Goal: Transaction & Acquisition: Purchase product/service

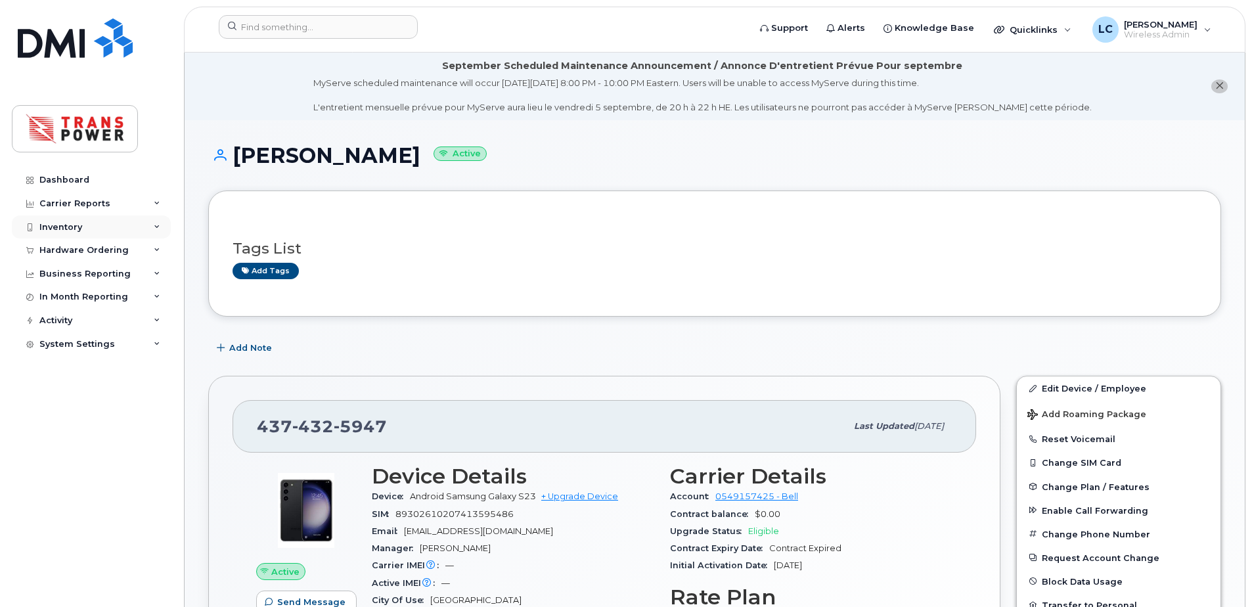
drag, startPoint x: 0, startPoint y: 0, endPoint x: 78, endPoint y: 227, distance: 239.5
click at [78, 227] on div "Inventory" at bounding box center [60, 227] width 43 height 11
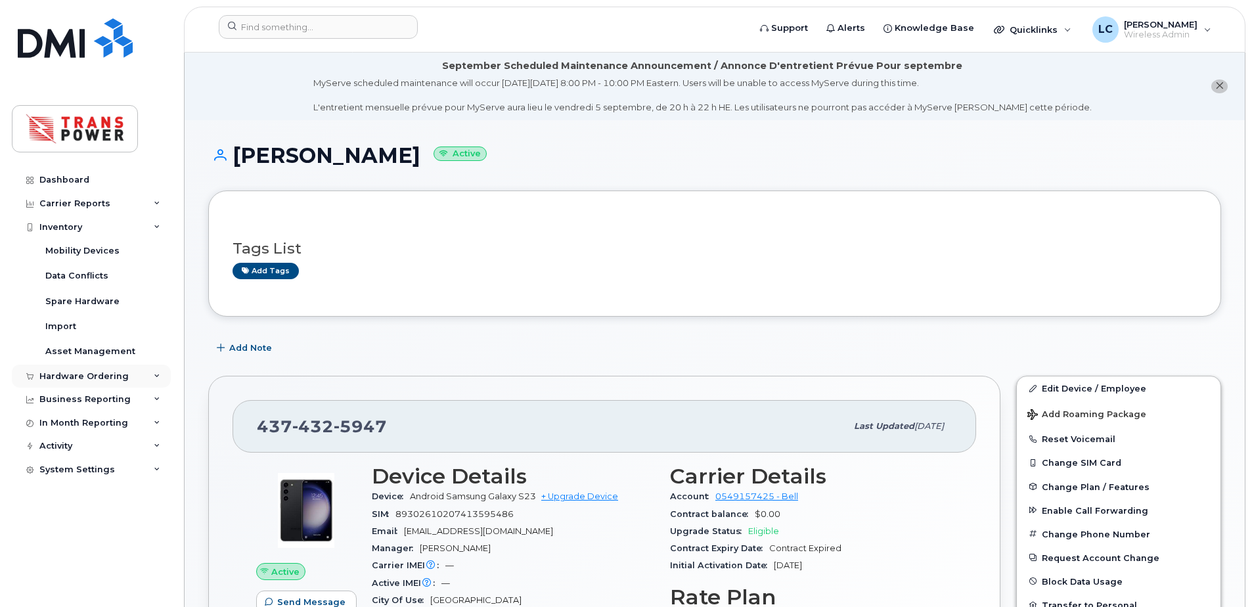
click at [98, 372] on div "Hardware Ordering" at bounding box center [83, 376] width 89 height 11
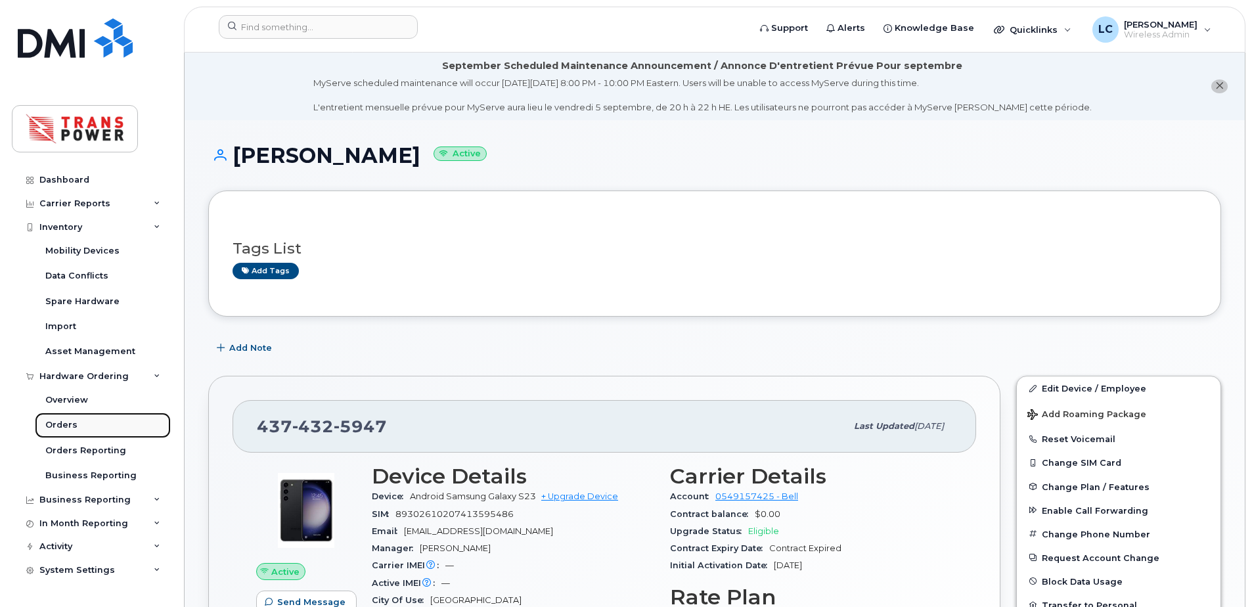
click at [73, 423] on div "Orders" at bounding box center [61, 425] width 32 height 12
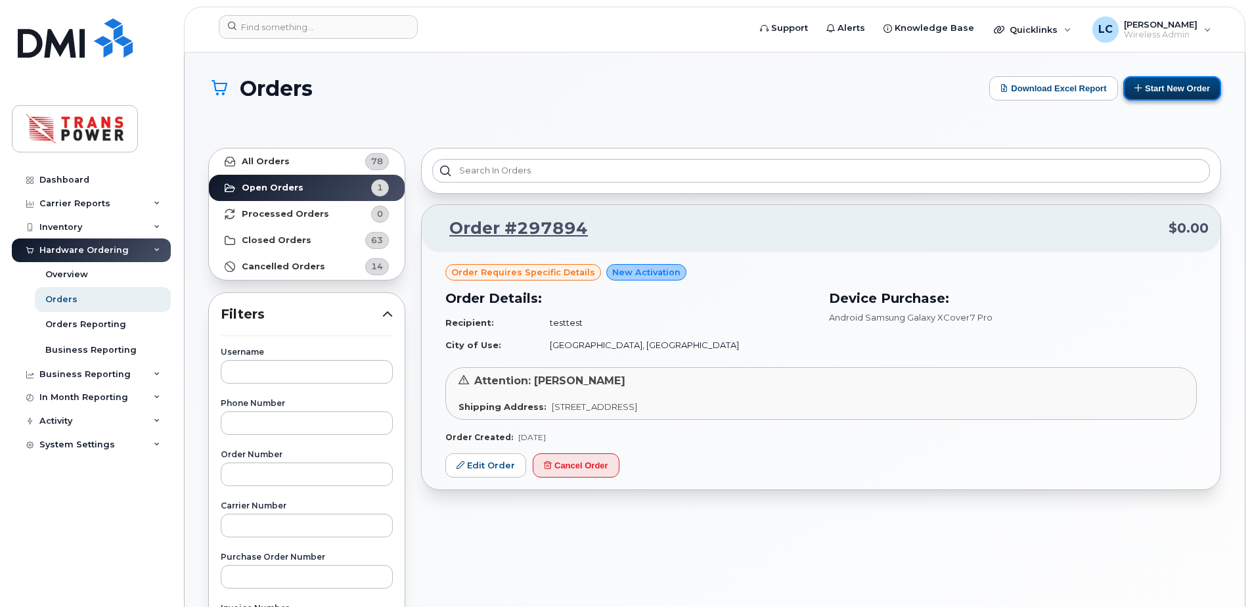
click at [1160, 93] on button "Start New Order" at bounding box center [1172, 88] width 98 height 24
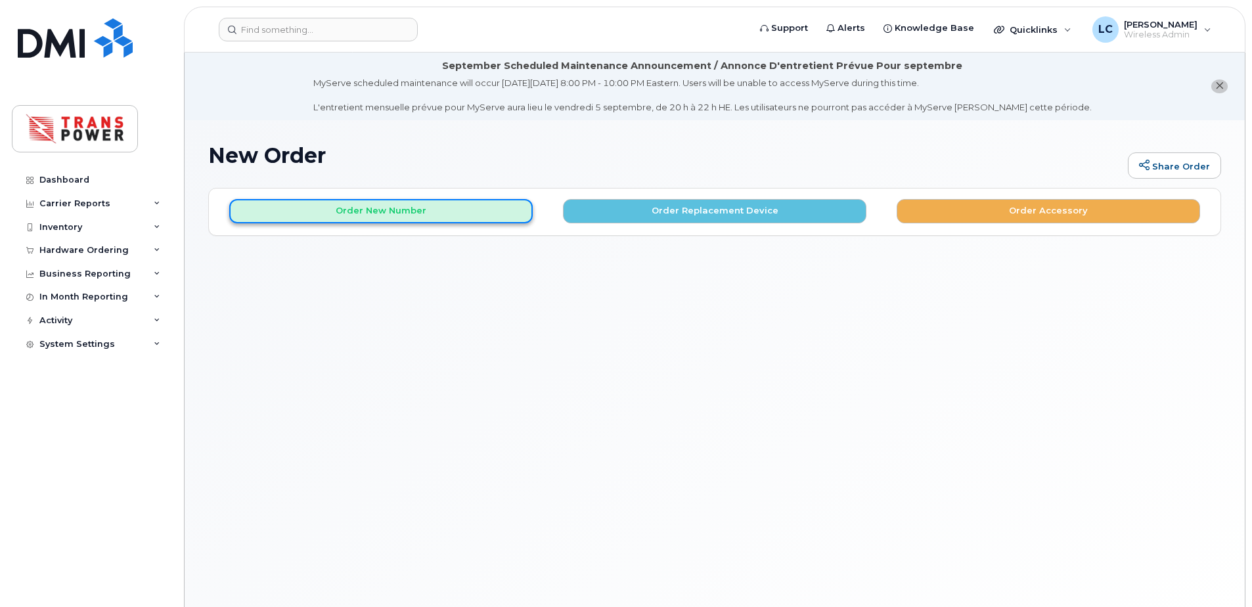
click at [363, 211] on button "Order New Number" at bounding box center [380, 211] width 303 height 24
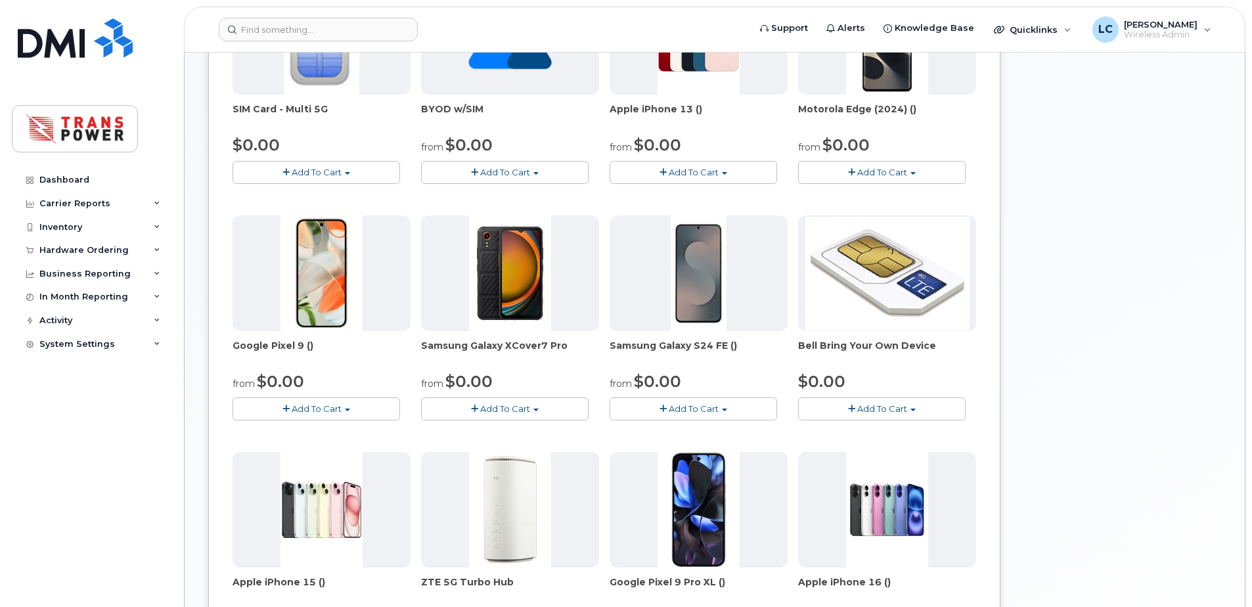
scroll to position [350, 0]
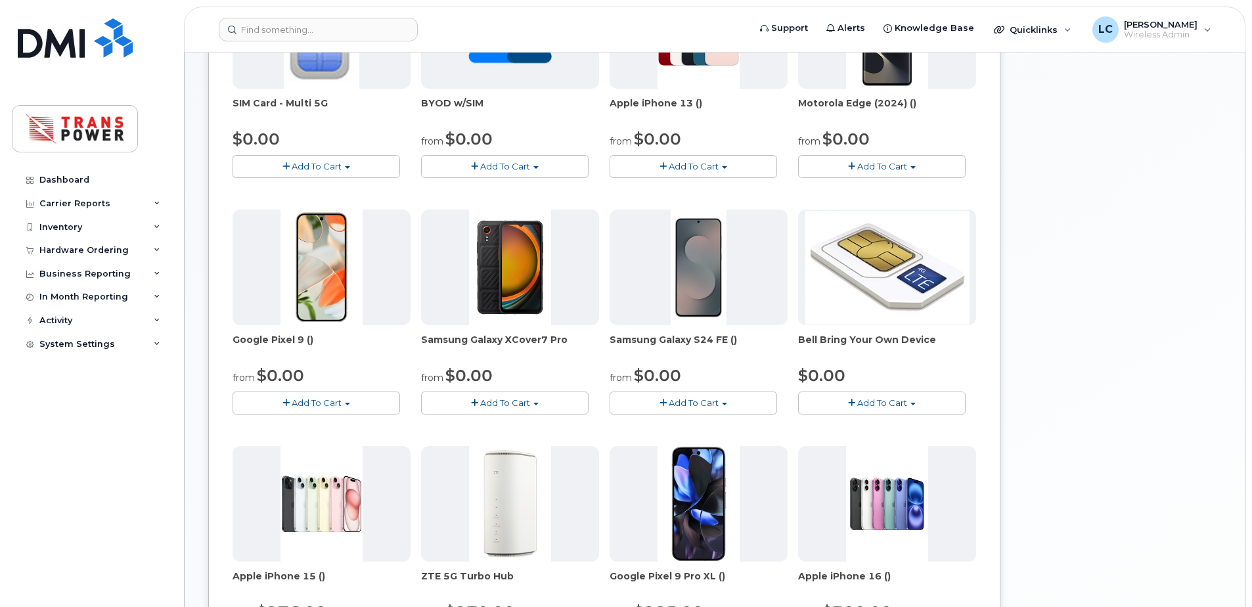
click at [520, 409] on button "Add To Cart" at bounding box center [504, 402] width 167 height 23
click at [522, 430] on link "$0.00 - 3 year term - voice & data plan" at bounding box center [519, 427] width 190 height 16
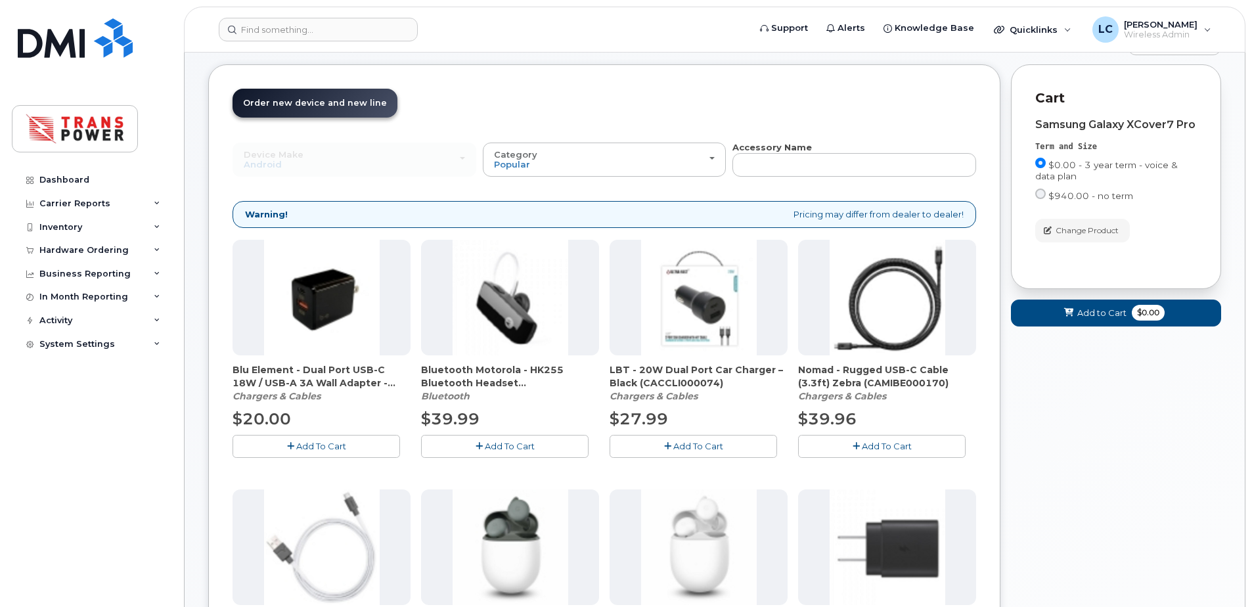
scroll to position [162, 0]
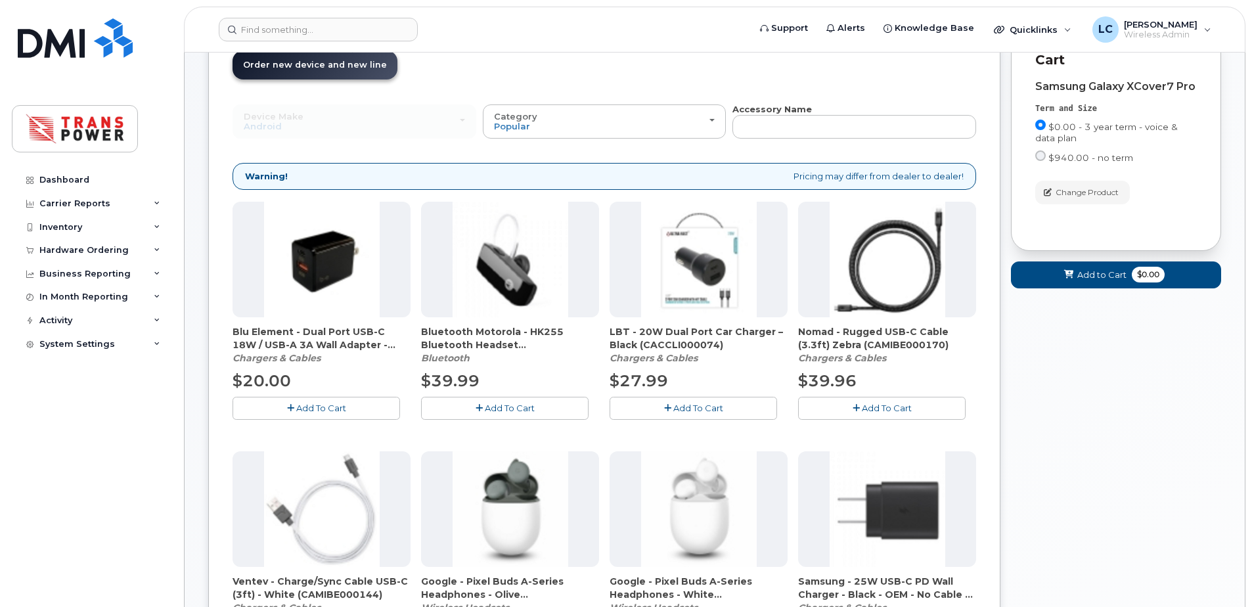
click at [329, 413] on span "Add To Cart" at bounding box center [321, 408] width 50 height 11
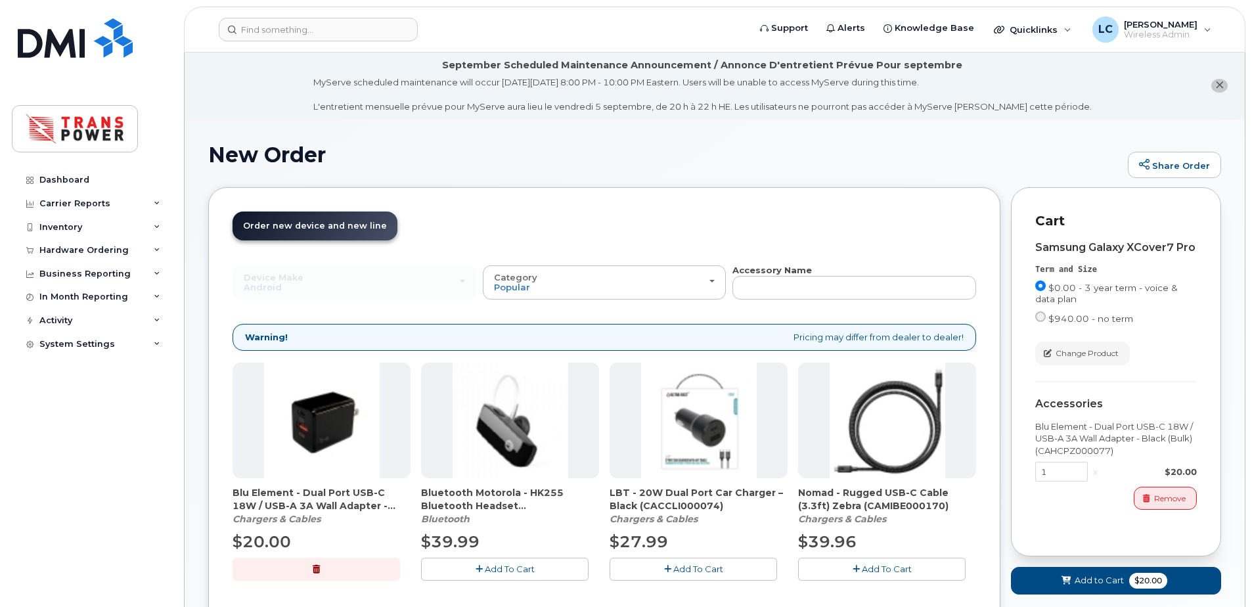
scroll to position [0, 0]
click at [1130, 575] on span "$20.00" at bounding box center [1148, 581] width 38 height 16
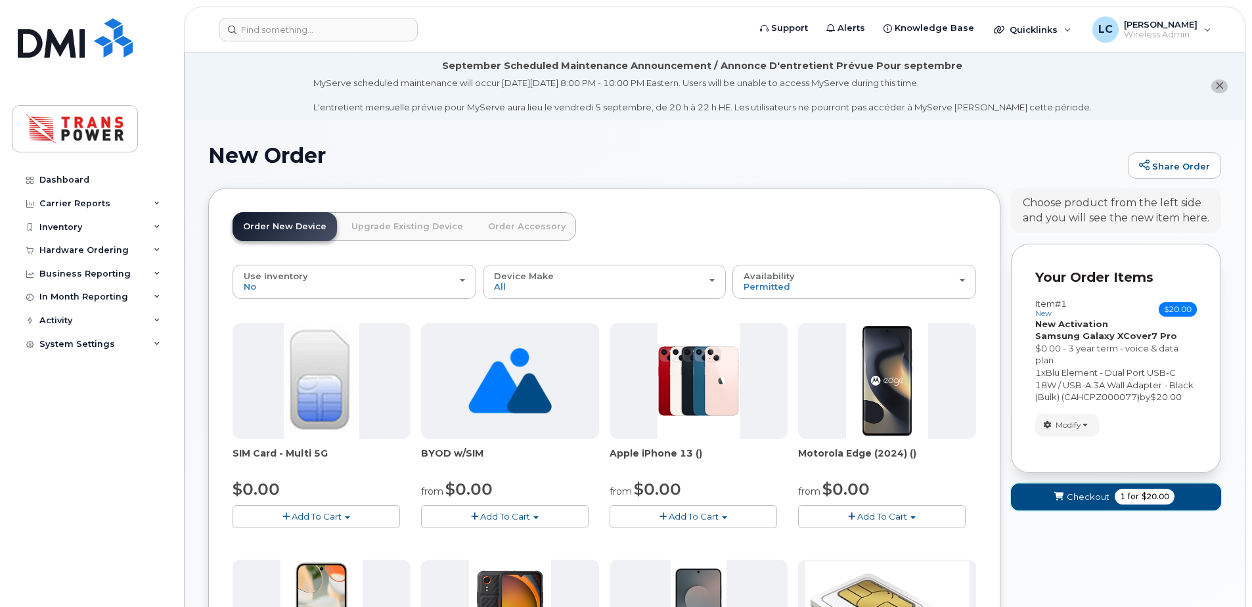
click at [1096, 497] on span "Checkout" at bounding box center [1088, 497] width 43 height 12
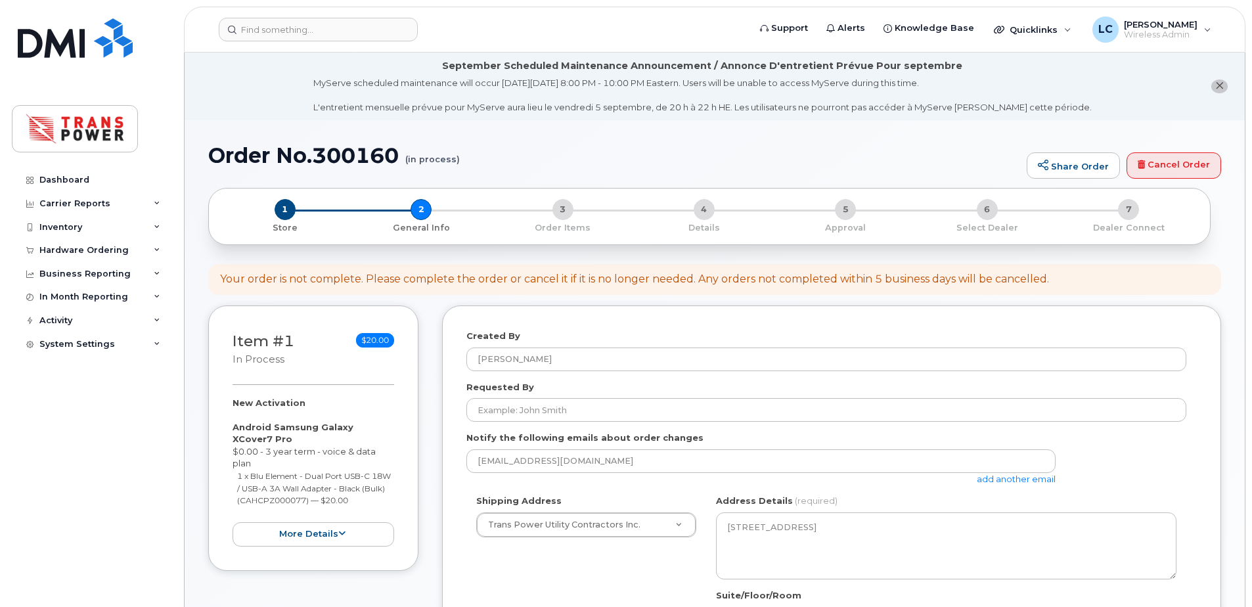
select select
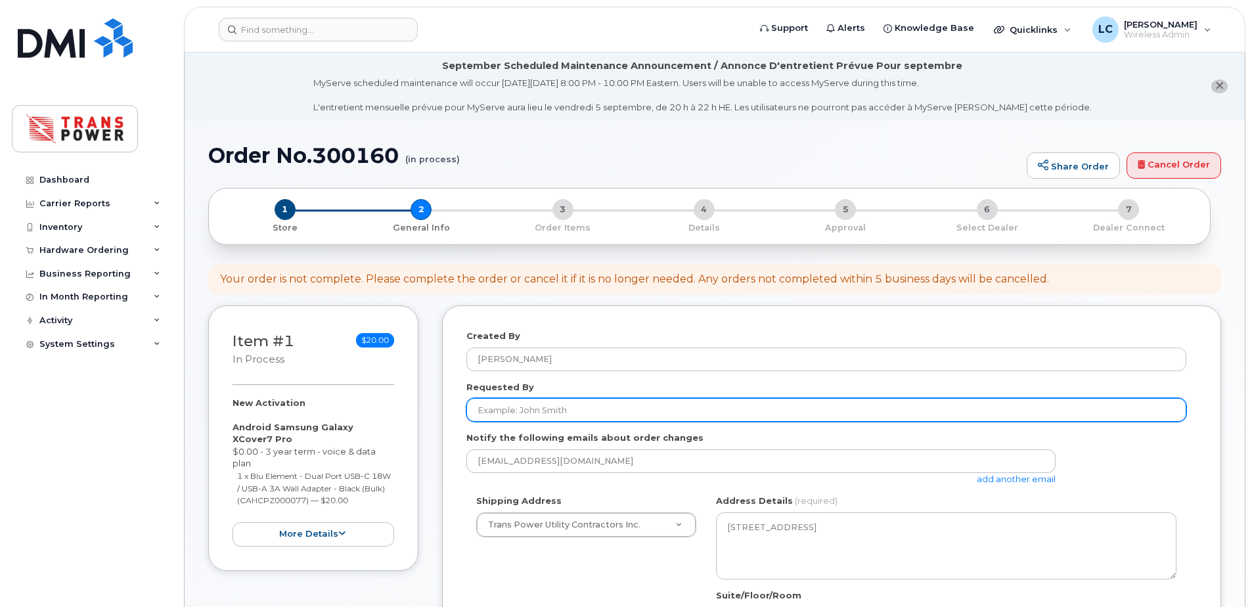
click at [640, 407] on input "Requested By" at bounding box center [826, 410] width 720 height 24
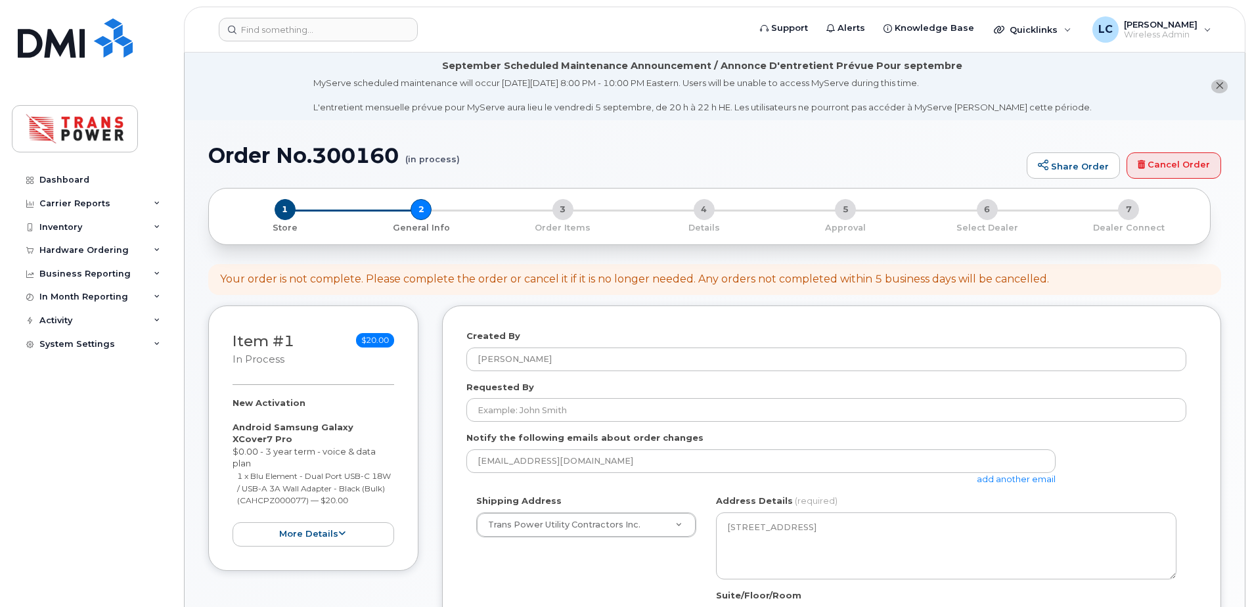
click at [681, 69] on div "September Scheduled Maintenance Announcement / Annonce D'entretient Prévue Pour…" at bounding box center [702, 66] width 520 height 14
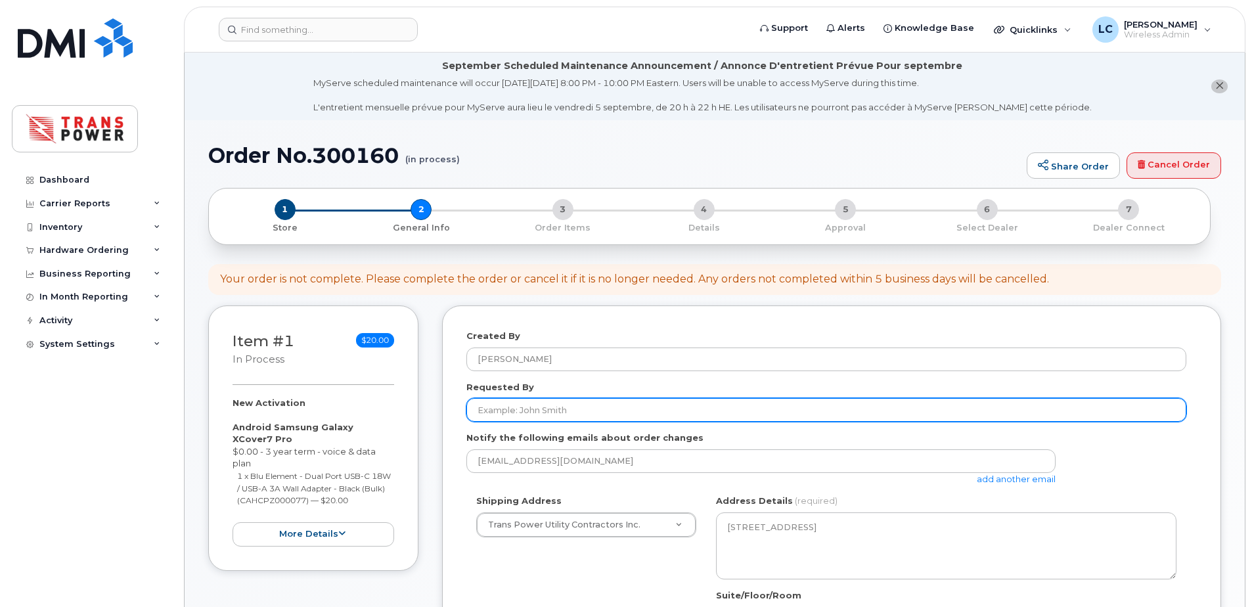
click at [588, 410] on input "Requested By" at bounding box center [826, 410] width 720 height 24
paste input "Domenick Lombardi"
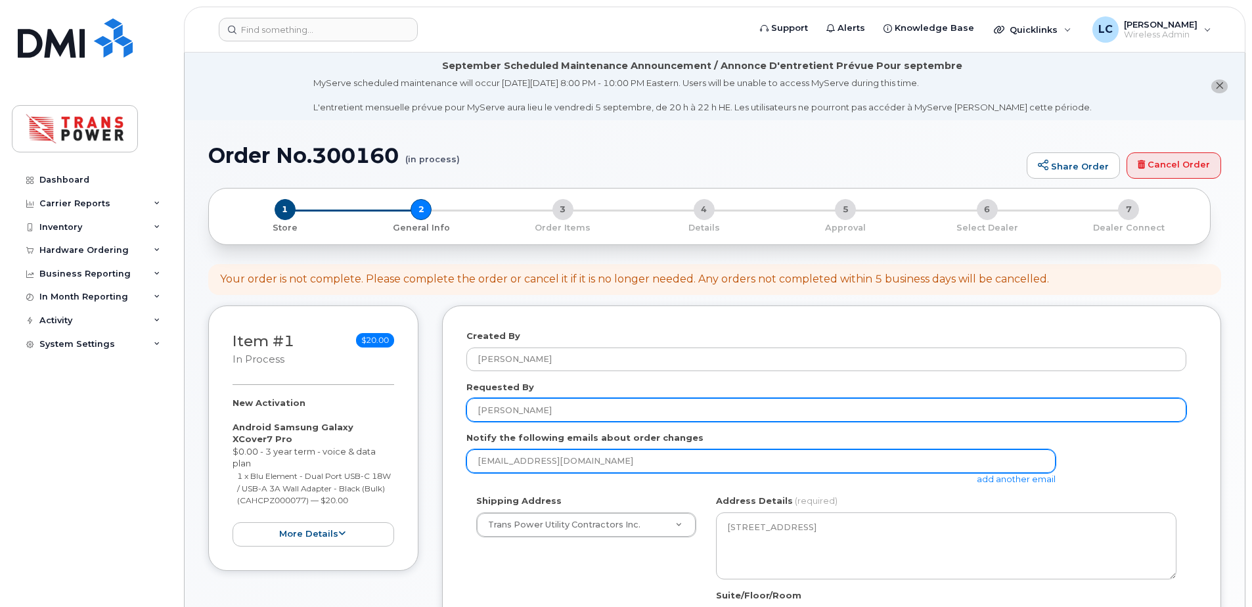
type input "Domenick Lombardi"
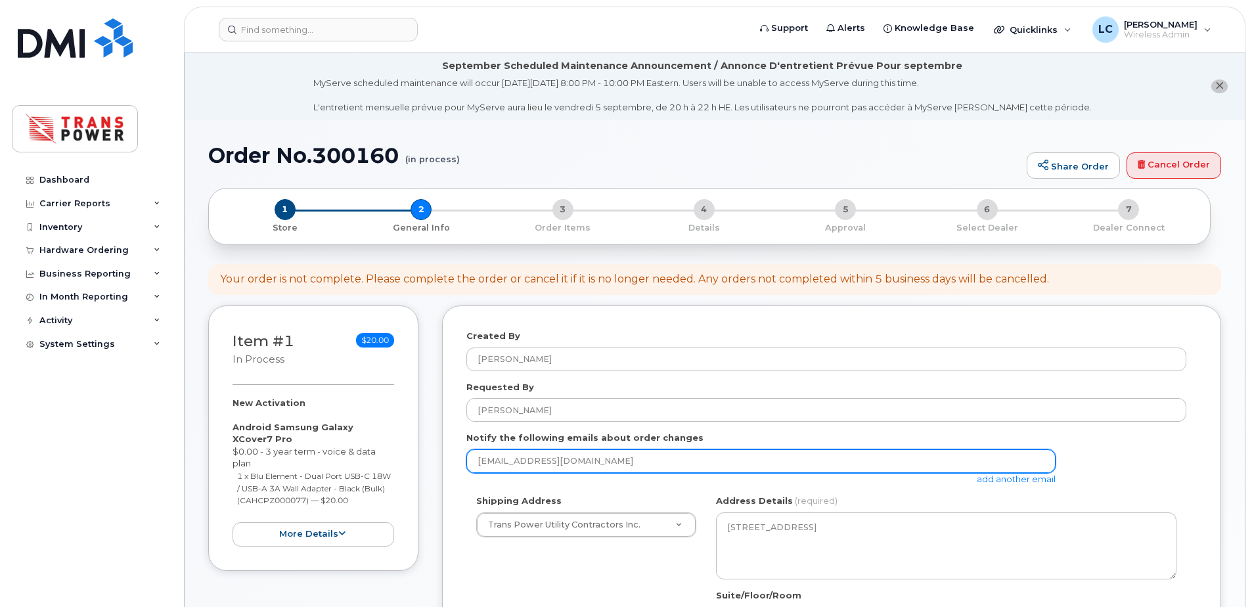
click at [552, 456] on input "lcrichton@transpower.ca" at bounding box center [760, 461] width 589 height 24
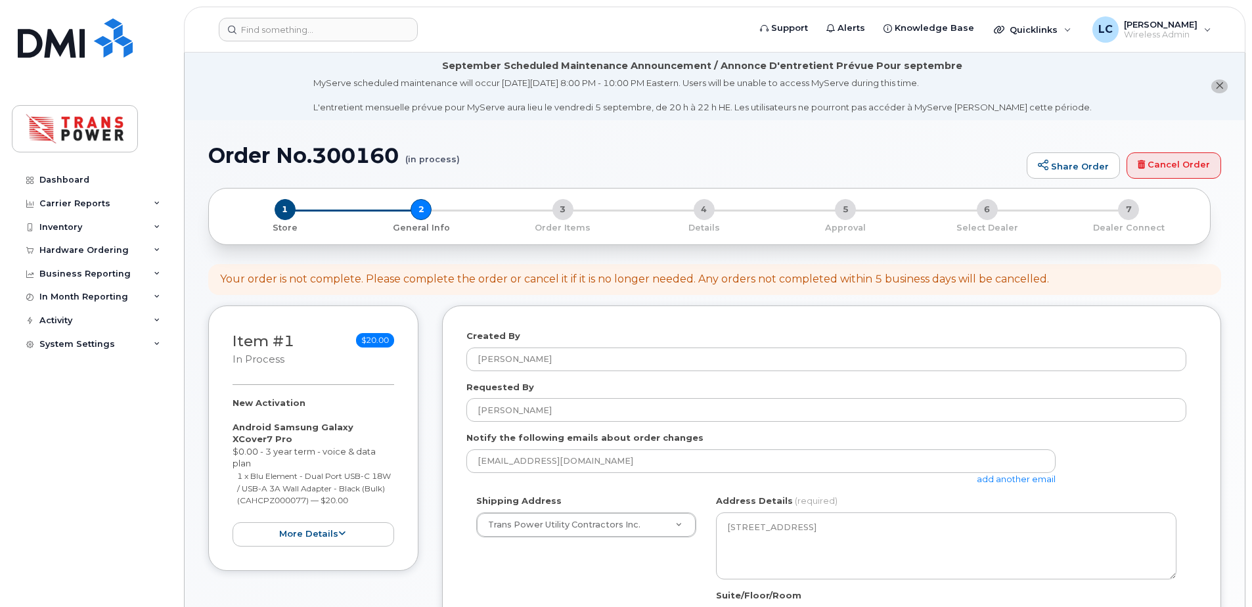
click at [1004, 484] on div "lcrichton@transpower.ca add another email" at bounding box center [766, 467] width 600 height 36
click at [1000, 479] on link "add another email" at bounding box center [1016, 479] width 79 height 11
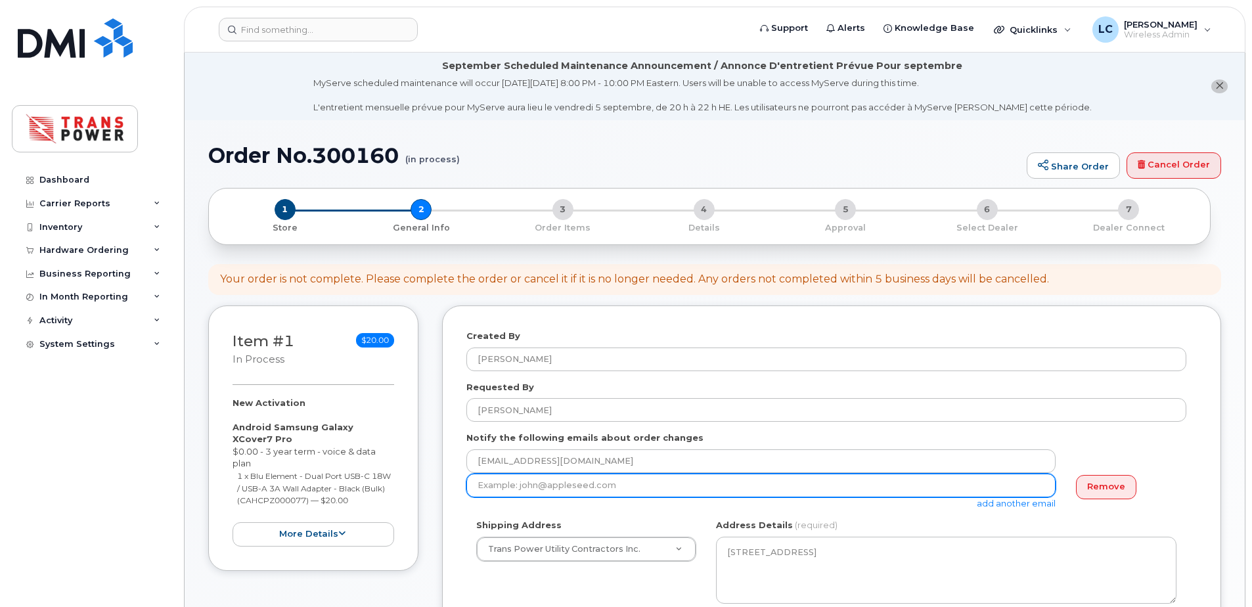
click at [710, 491] on input "email" at bounding box center [760, 486] width 589 height 24
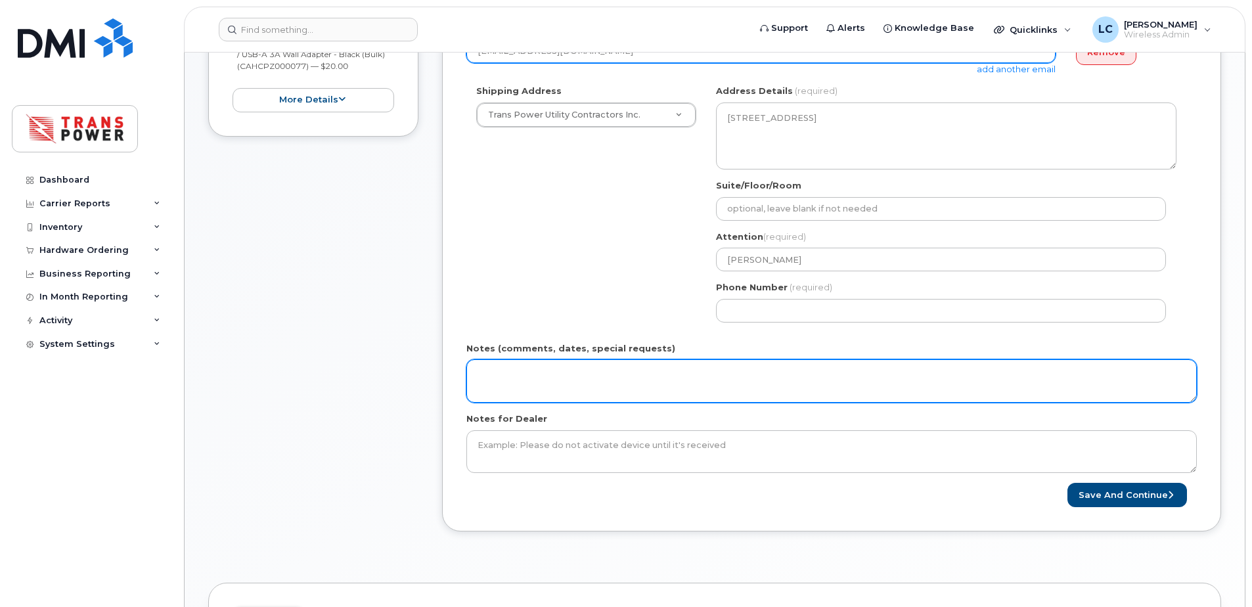
scroll to position [438, 0]
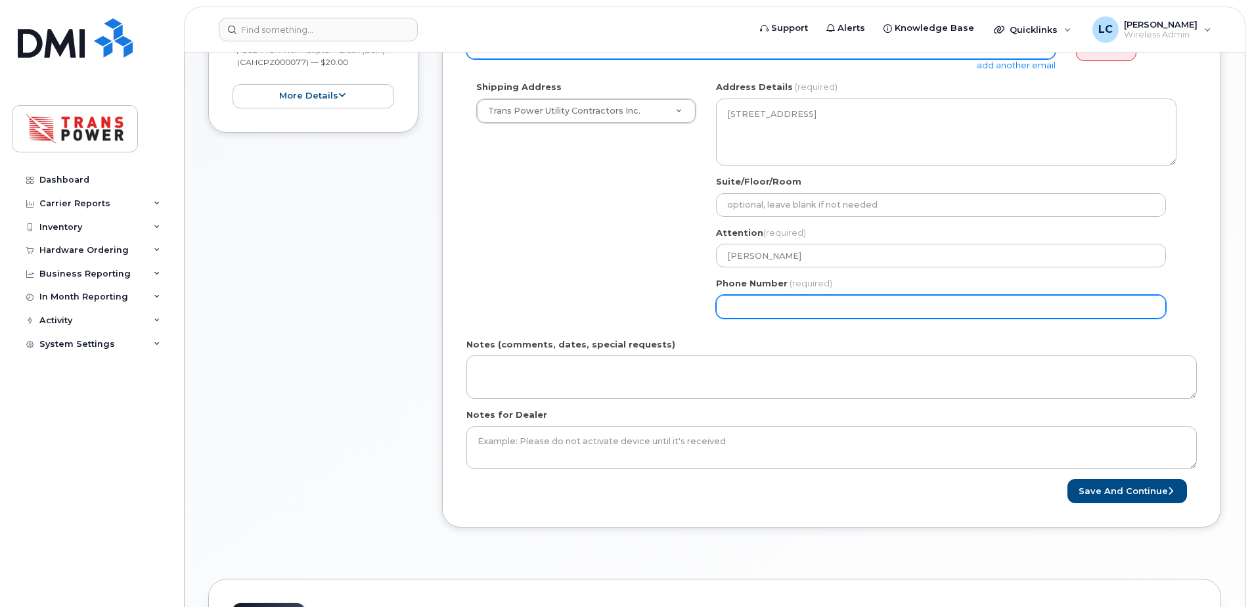
type input "dtersigni@transpower.ca"
click at [799, 306] on input "Phone Number" at bounding box center [941, 307] width 450 height 24
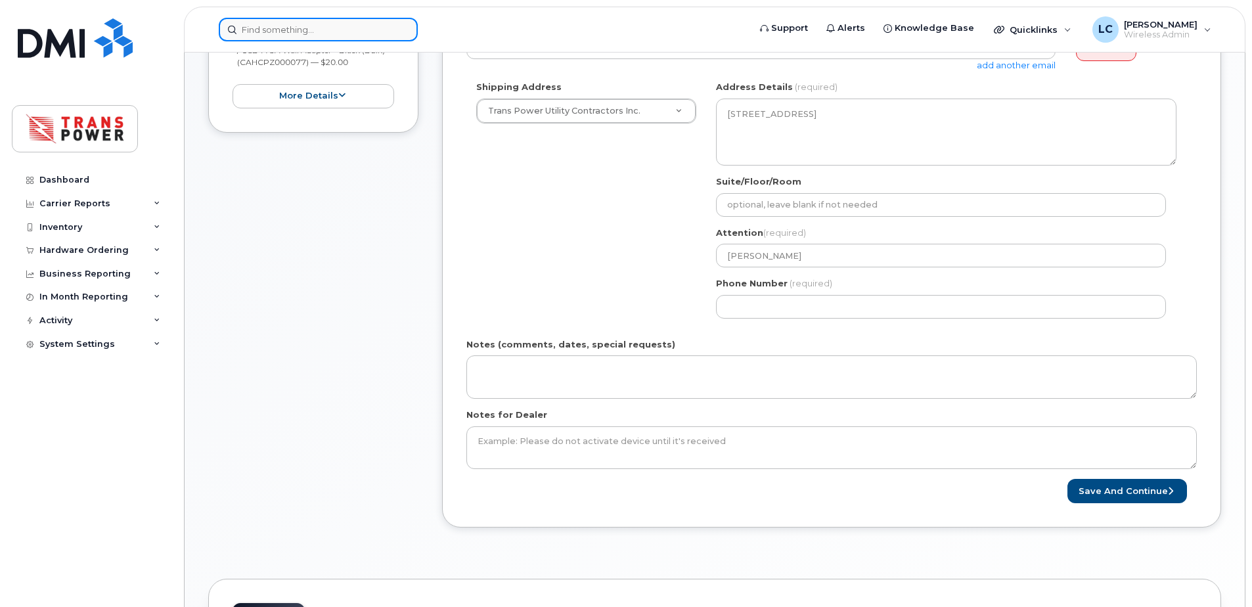
click at [319, 35] on input at bounding box center [318, 30] width 199 height 24
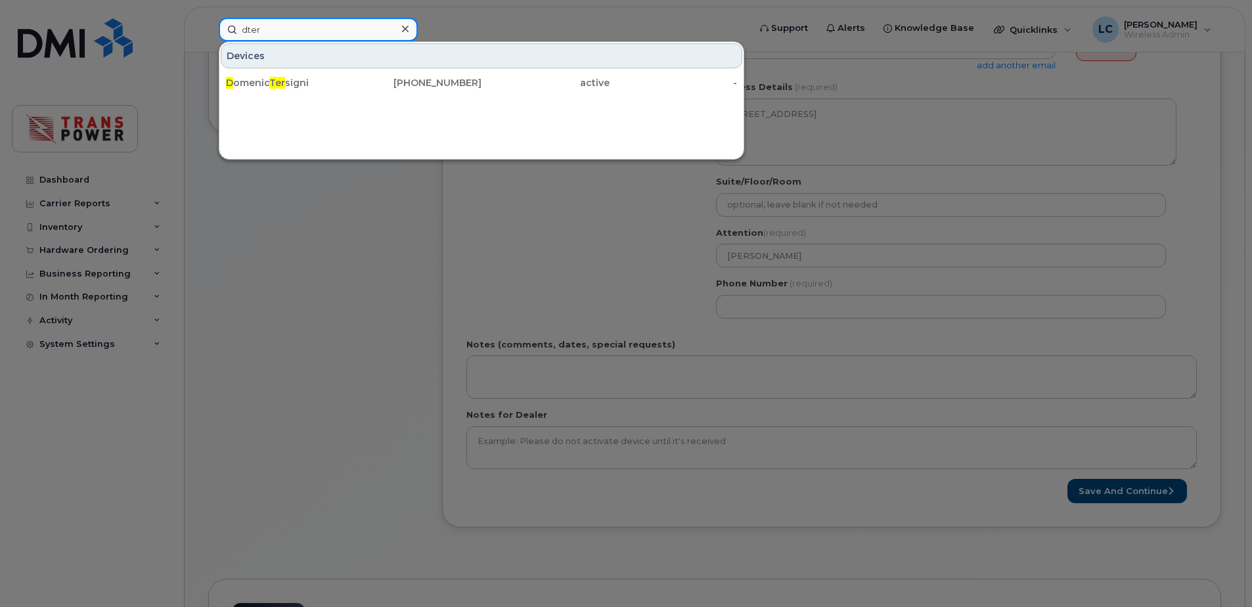
type input "dter"
drag, startPoint x: 538, startPoint y: 252, endPoint x: 560, endPoint y: 257, distance: 22.9
click at [538, 252] on div at bounding box center [626, 303] width 1252 height 607
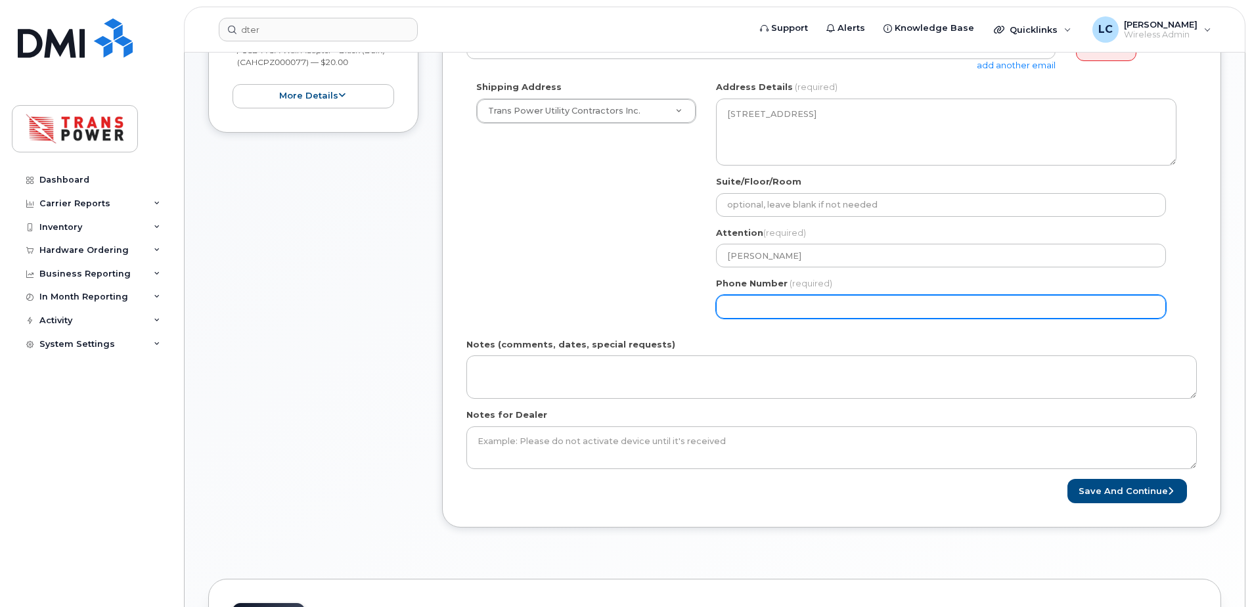
click at [751, 316] on input "Phone Number" at bounding box center [941, 307] width 450 height 24
select select
type input "647553890"
select select
type input "6475538908"
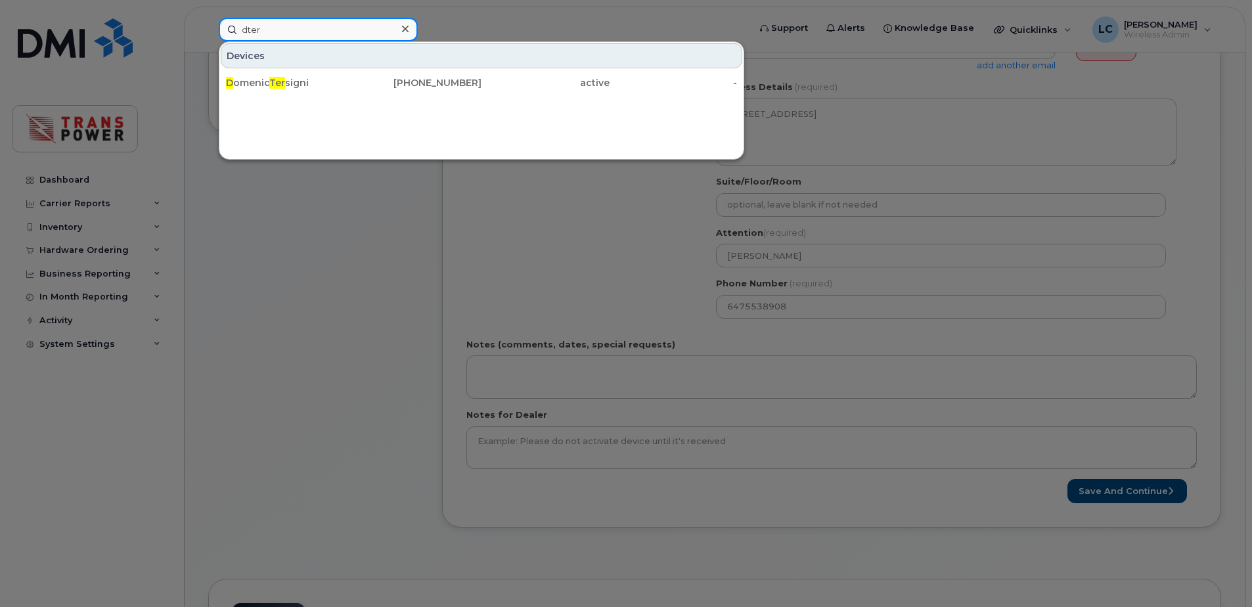
click at [365, 28] on input "dter" at bounding box center [318, 30] width 199 height 24
drag, startPoint x: 388, startPoint y: 245, endPoint x: 391, endPoint y: 237, distance: 8.3
click at [388, 244] on div at bounding box center [626, 303] width 1252 height 607
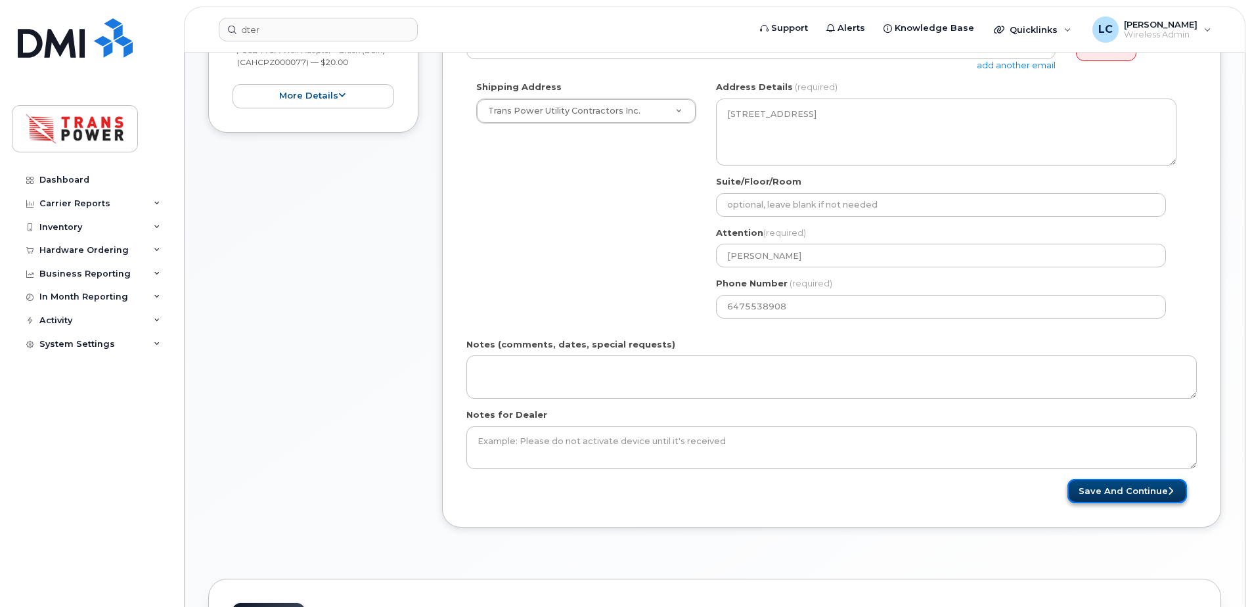
click at [1094, 484] on button "Save and Continue" at bounding box center [1127, 491] width 120 height 24
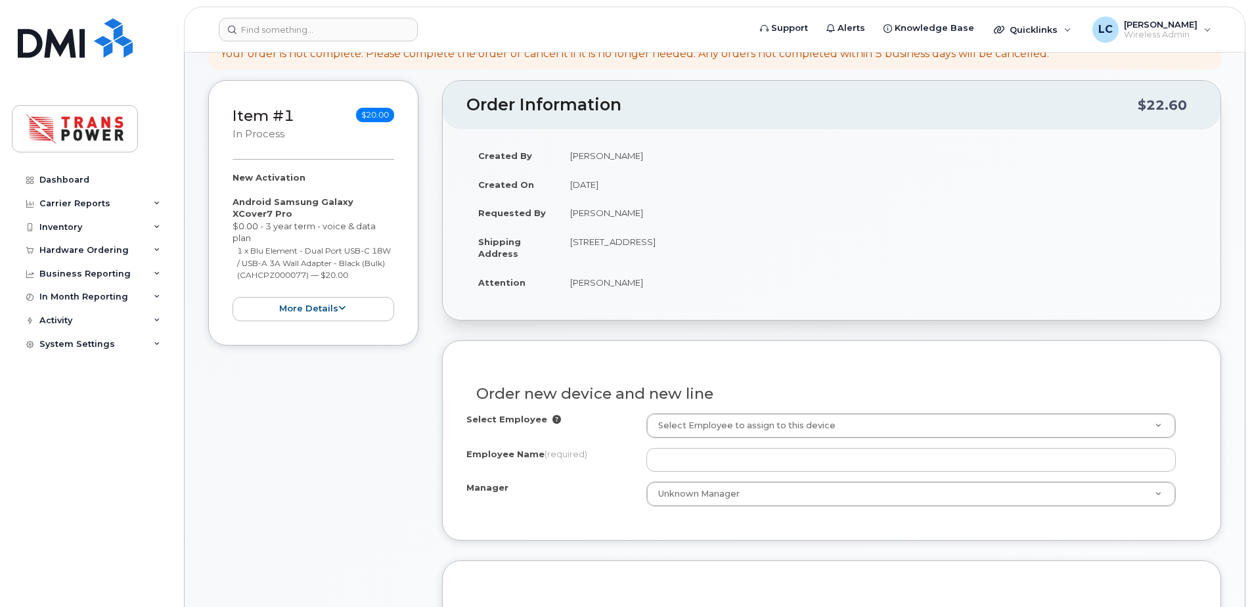
scroll to position [438, 0]
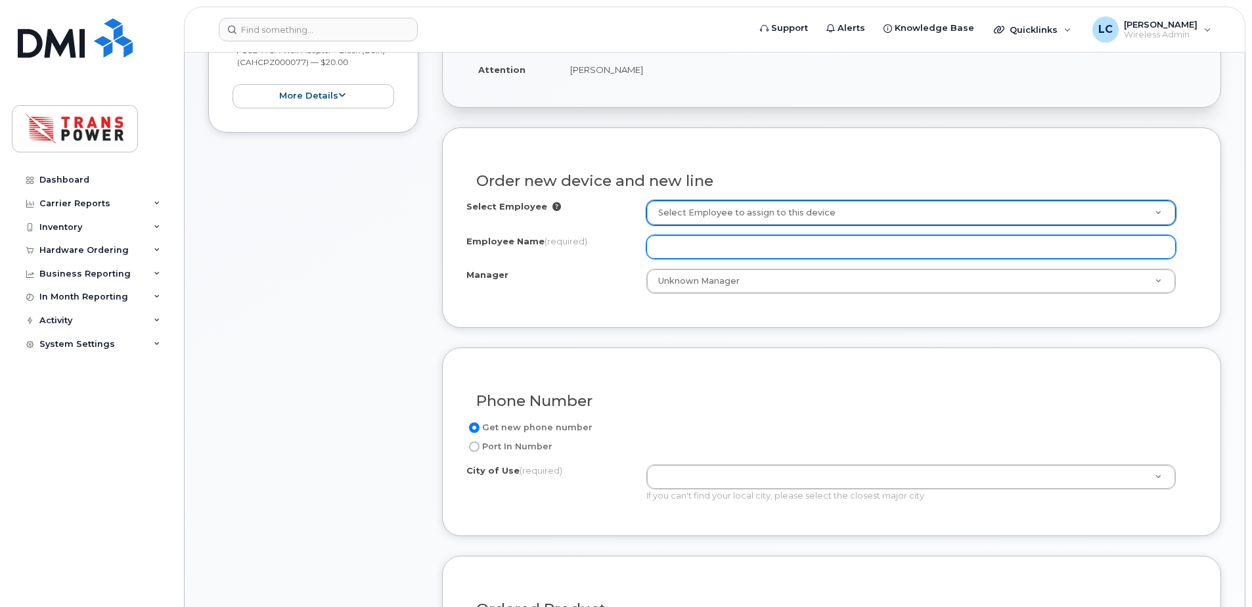
click at [662, 252] on input "Employee Name (required)" at bounding box center [910, 247] width 529 height 24
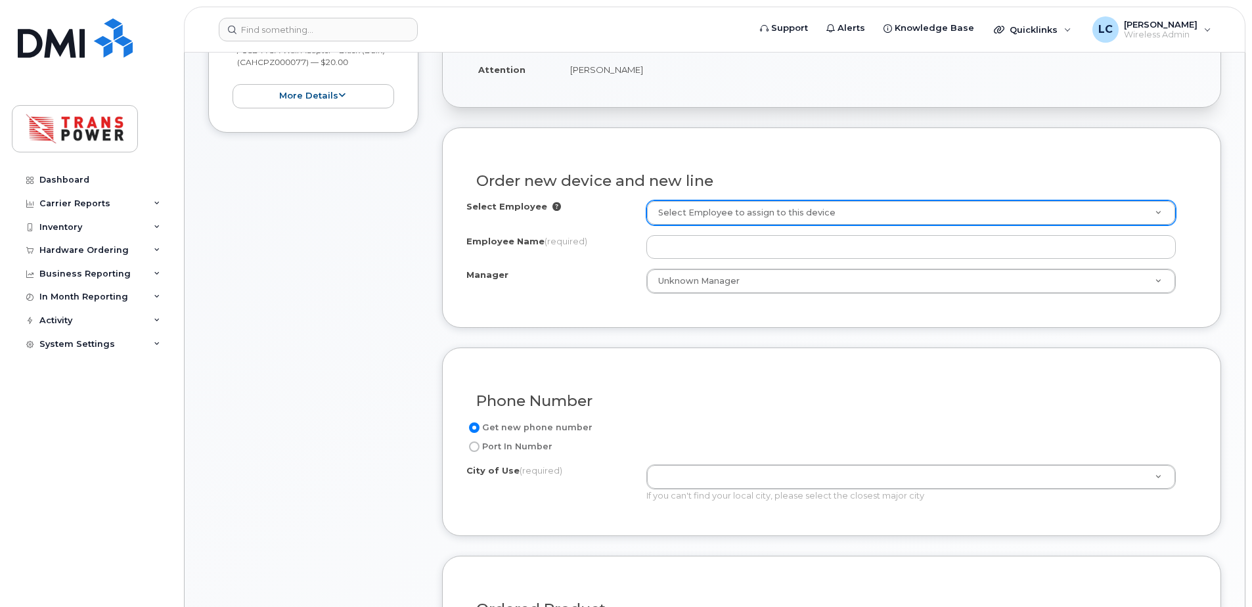
click at [791, 91] on div "Created By Liam Crichton Created On September 8, 2025 Requested By Domenick Lom…" at bounding box center [832, 12] width 778 height 190
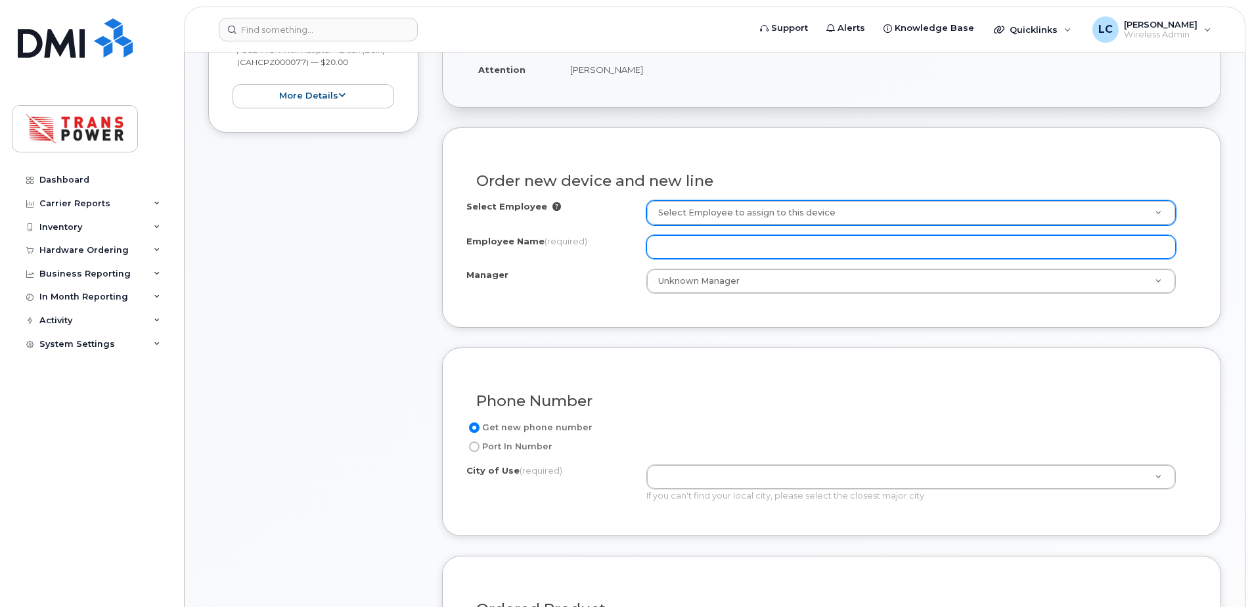
click at [728, 253] on input "Employee Name (required)" at bounding box center [910, 247] width 529 height 24
paste input "Clint Read"
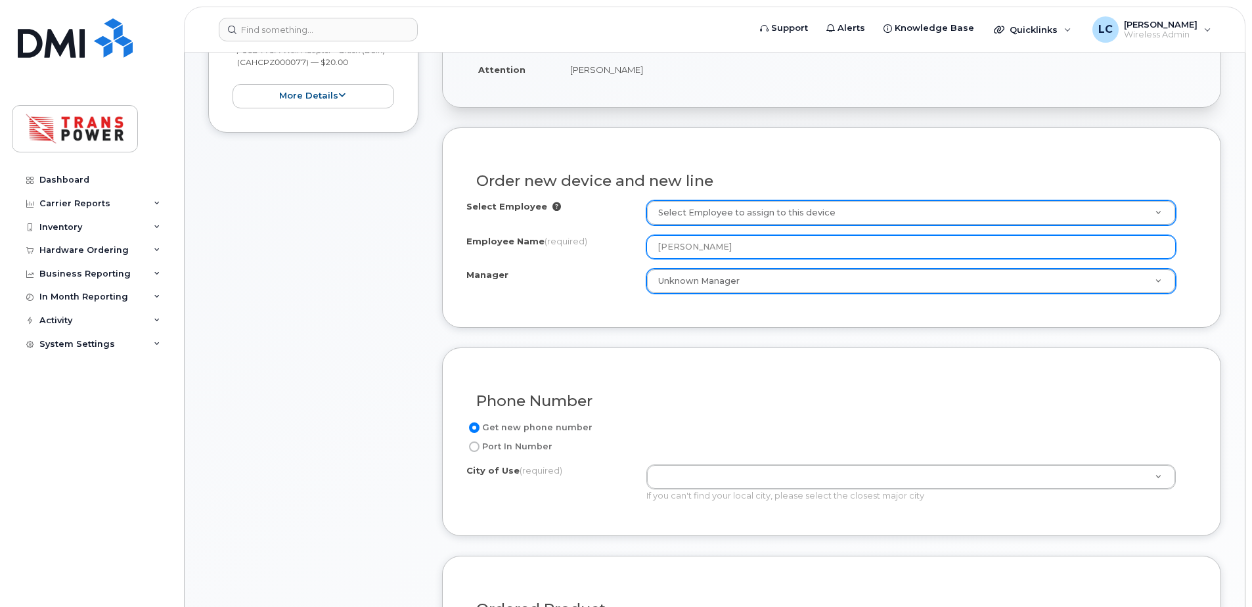
type input "Clint Read"
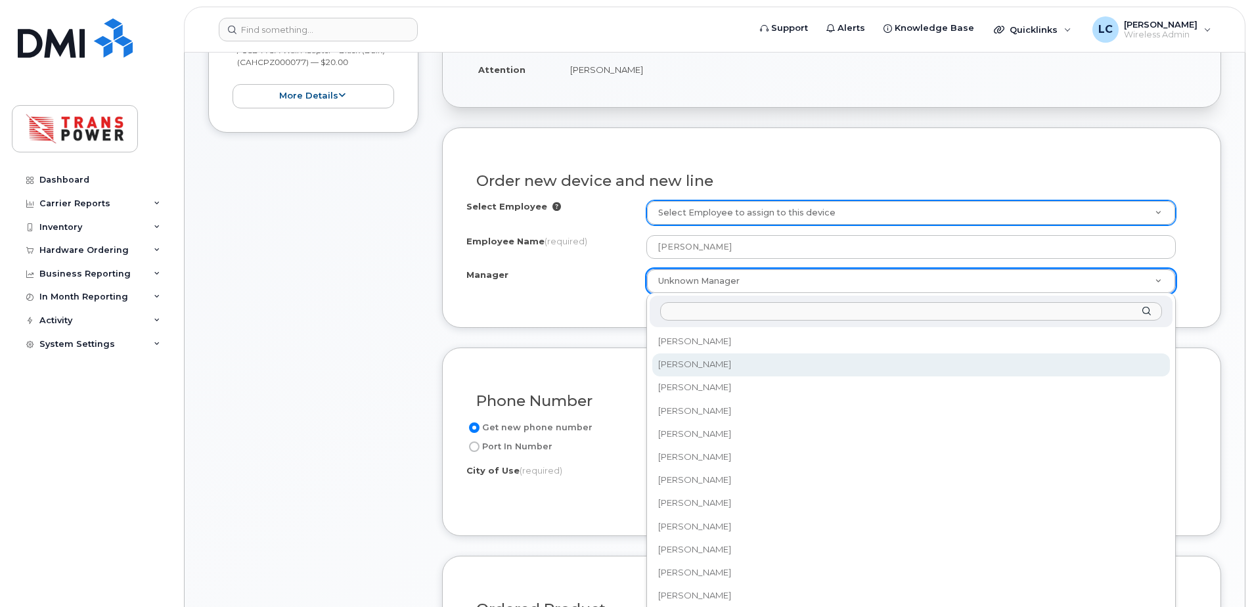
select select "2017282"
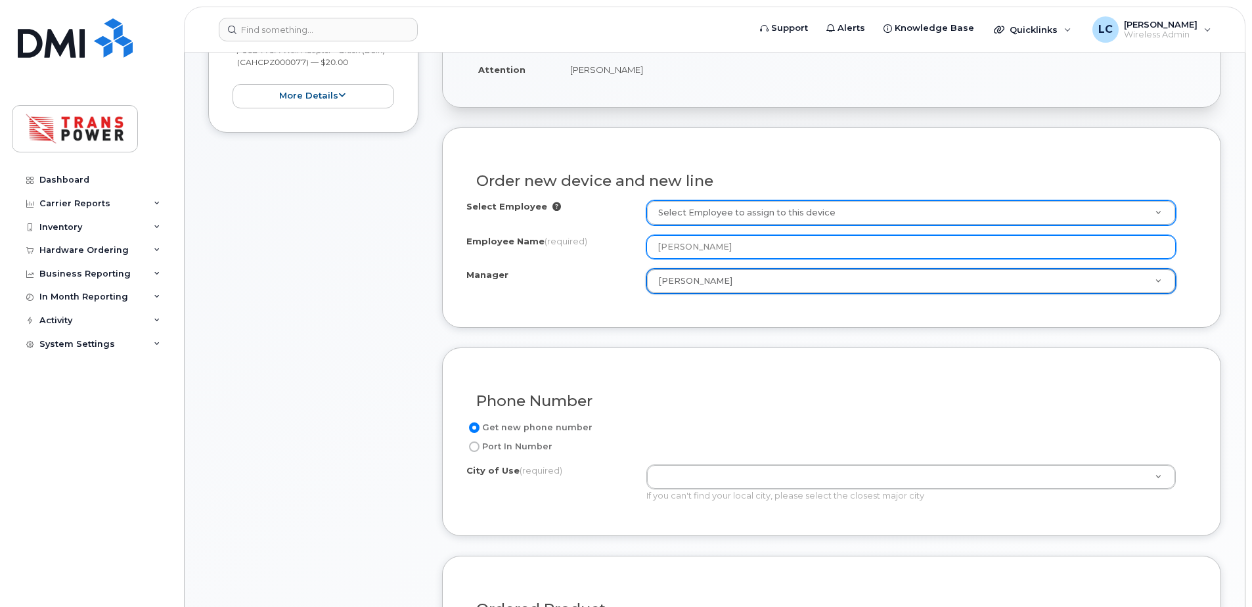
click at [660, 246] on input "Clint Read" at bounding box center [910, 247] width 529 height 24
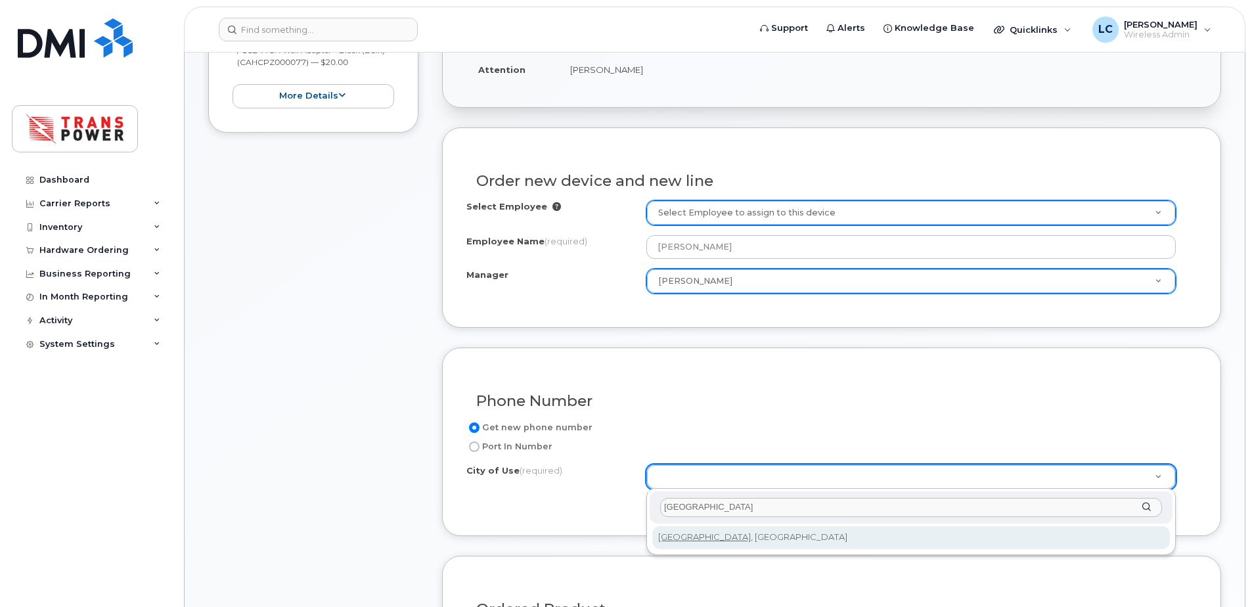
type input "toronto"
type input "4934"
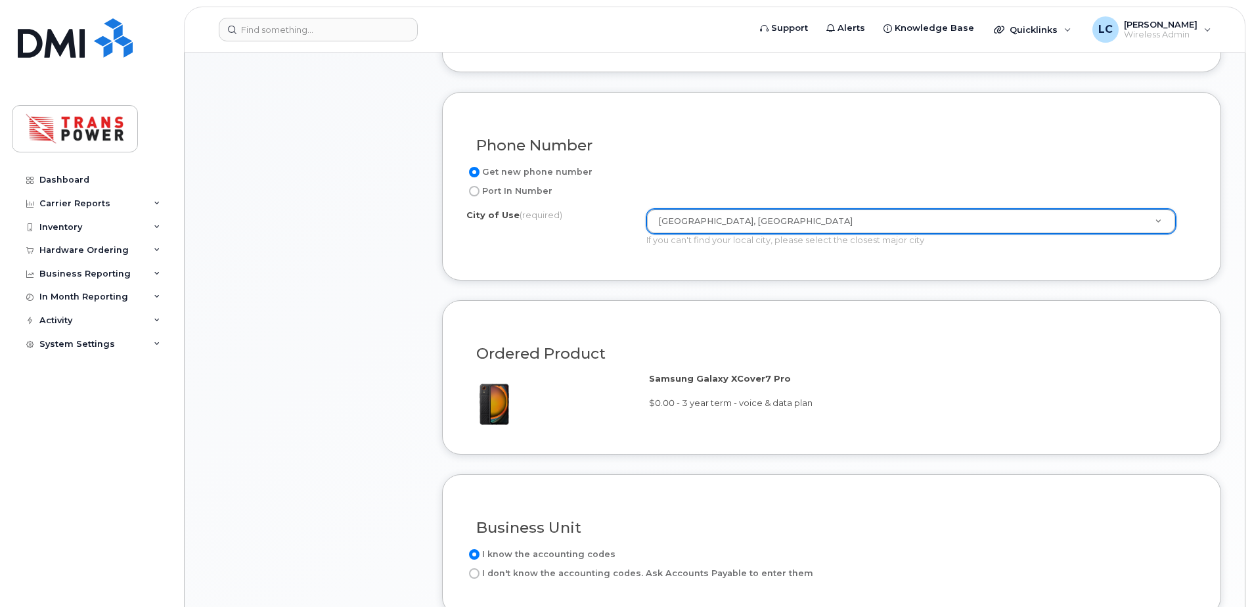
scroll to position [788, 0]
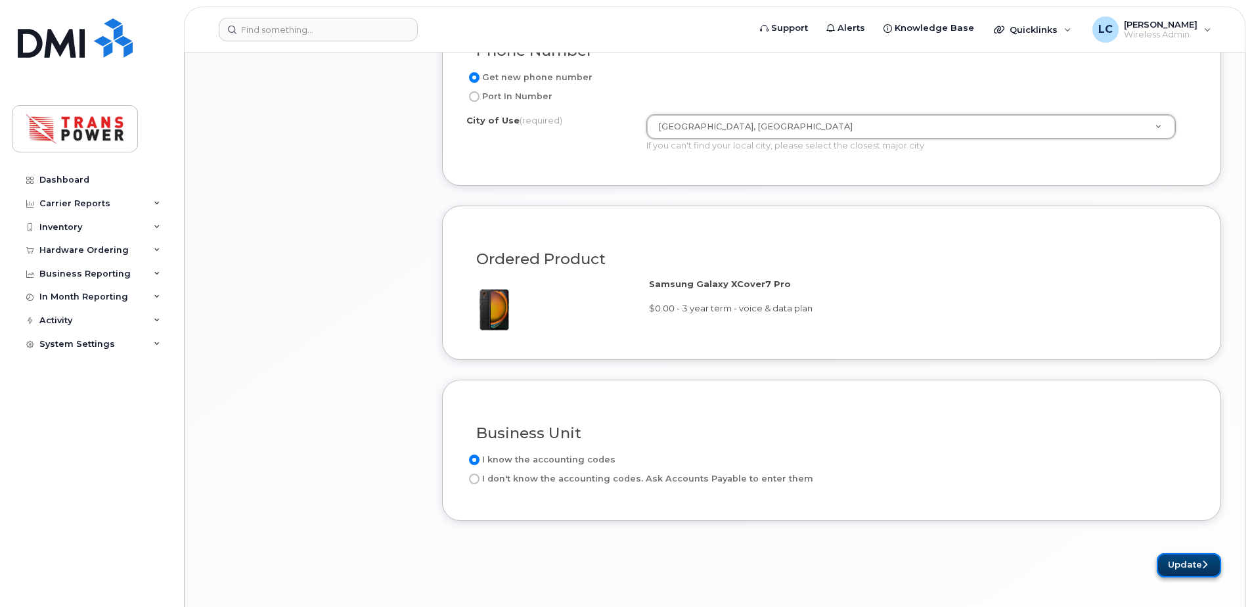
click at [1182, 562] on button "Update" at bounding box center [1189, 565] width 64 height 24
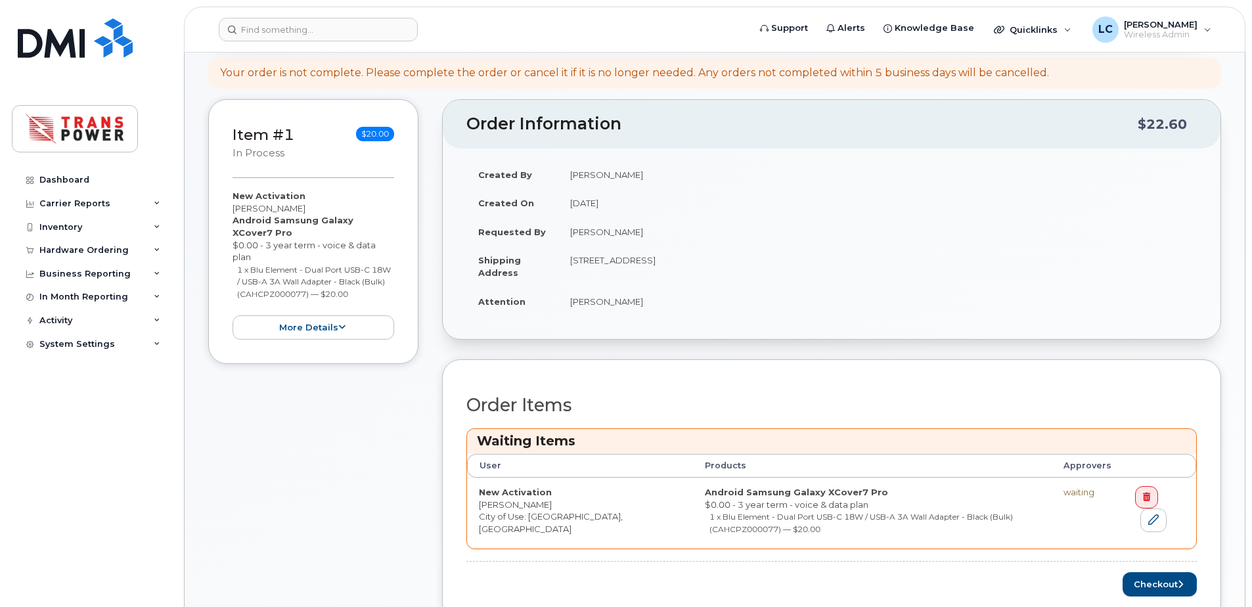
scroll to position [613, 0]
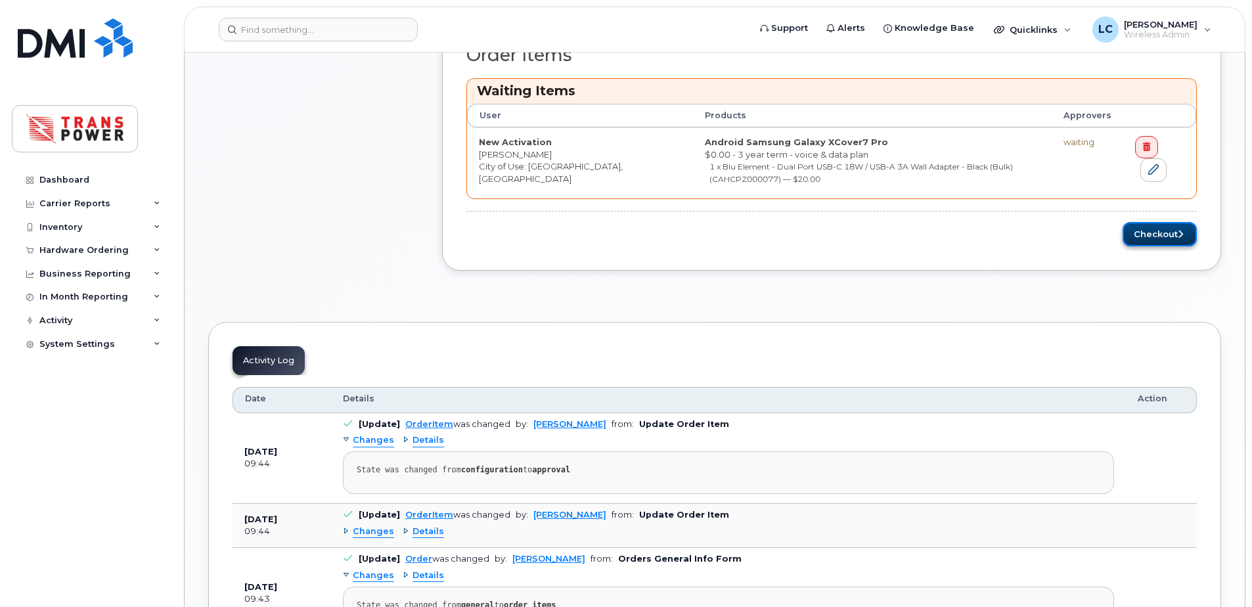
click at [1176, 237] on button "Checkout" at bounding box center [1159, 234] width 74 height 24
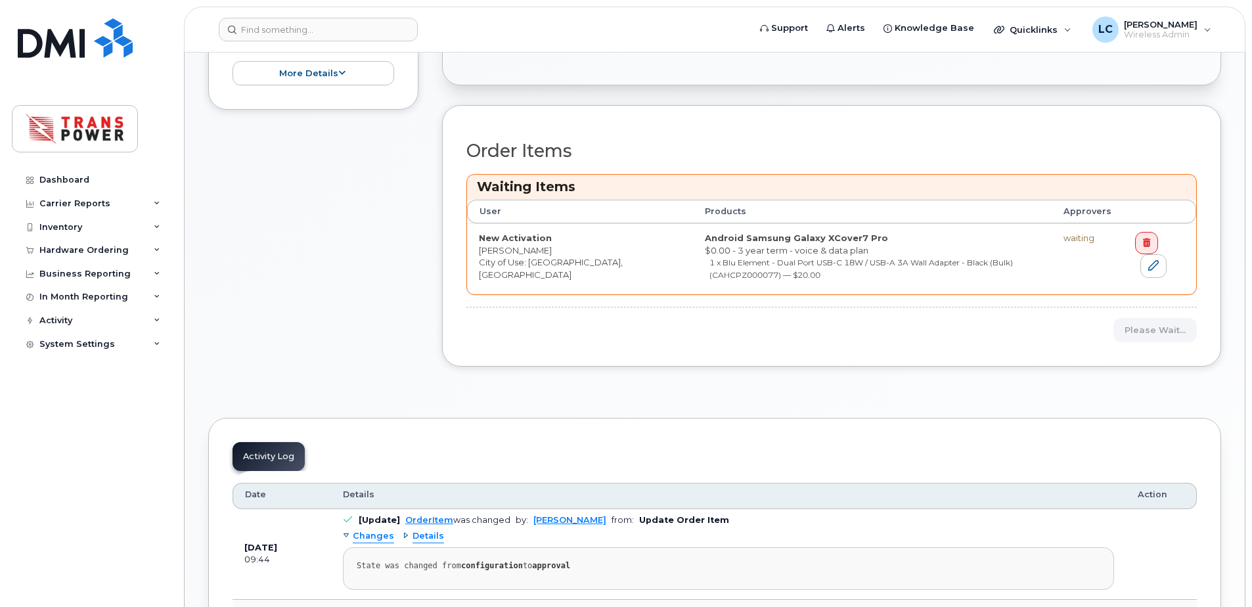
scroll to position [263, 0]
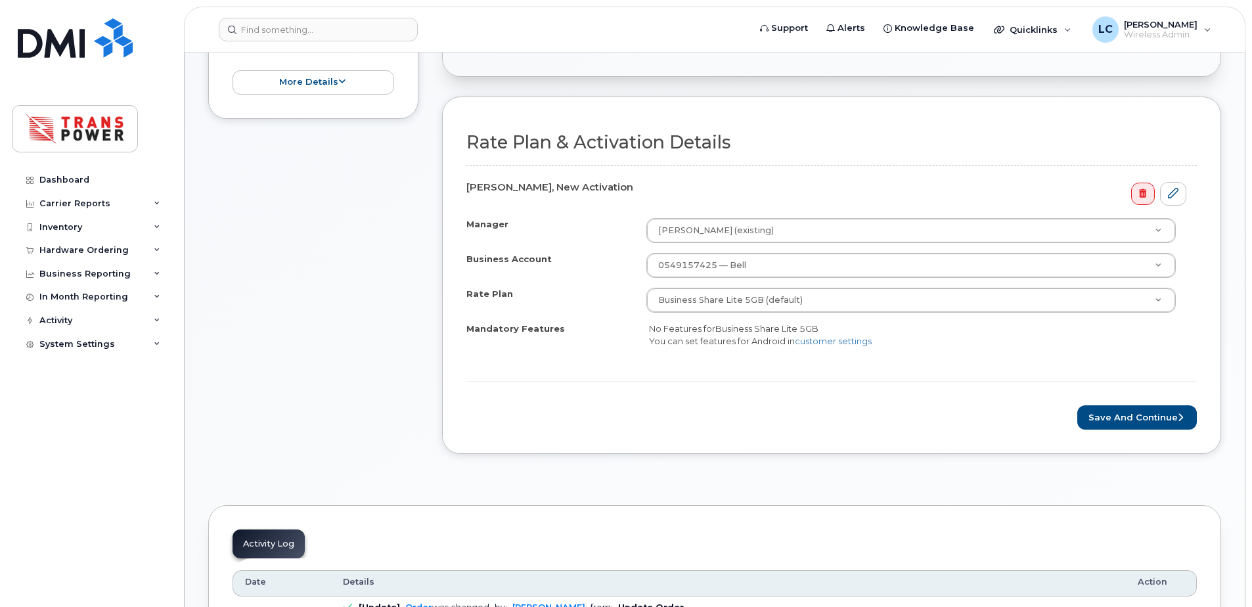
scroll to position [438, 0]
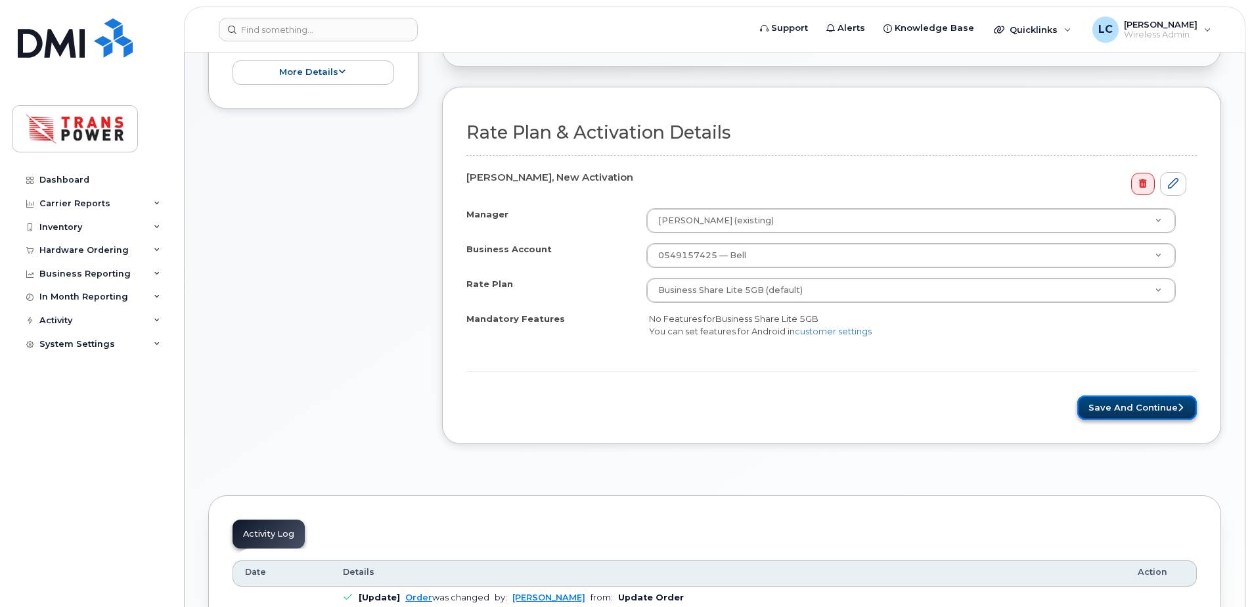
click at [1101, 406] on button "Save and Continue" at bounding box center [1137, 407] width 120 height 24
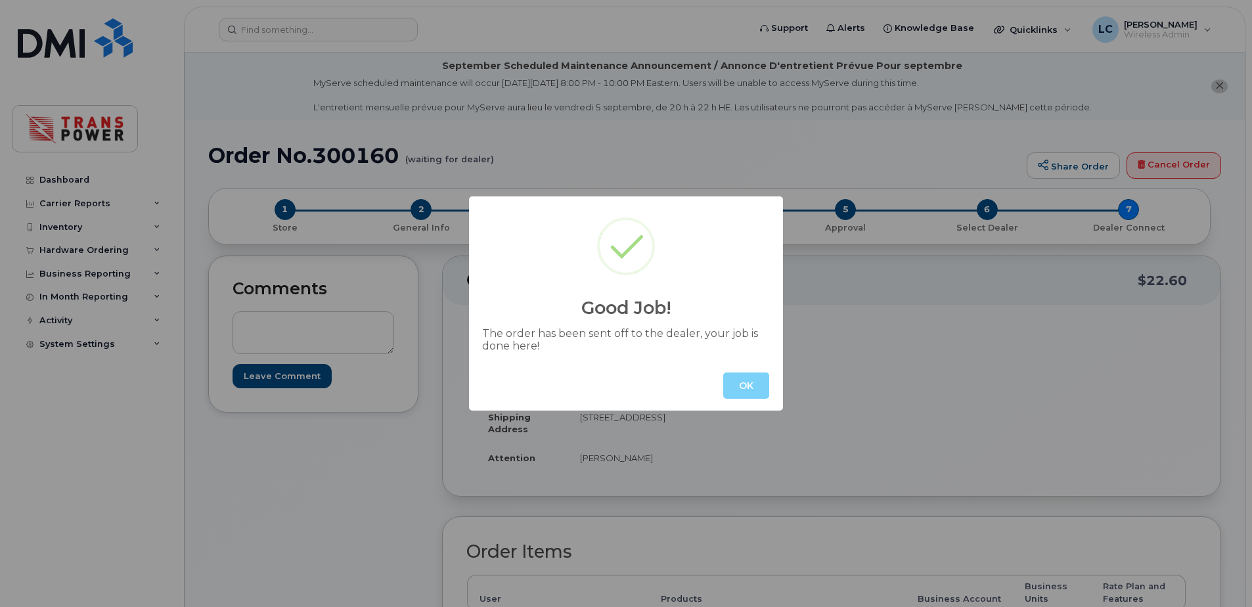
click at [736, 370] on div "OK" at bounding box center [626, 386] width 314 height 50
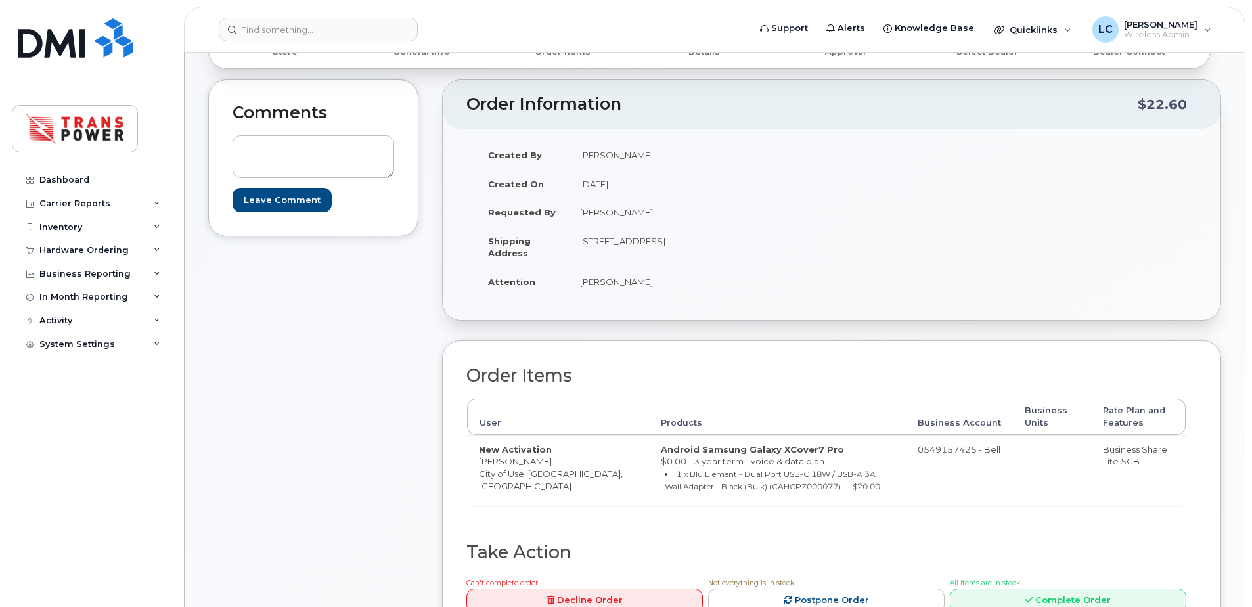
scroll to position [263, 0]
